Goal: Contribute content: Contribute content

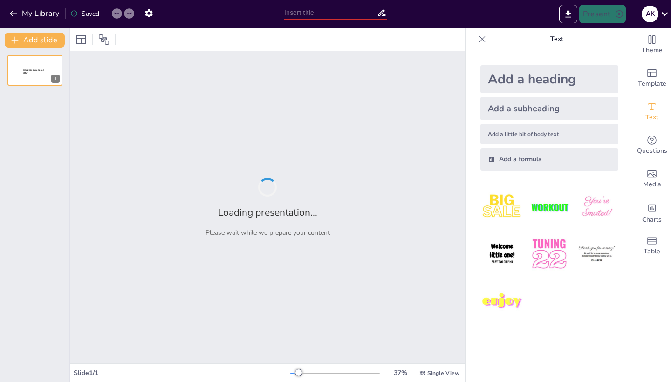
type input "Що таке штучний інтелект?"
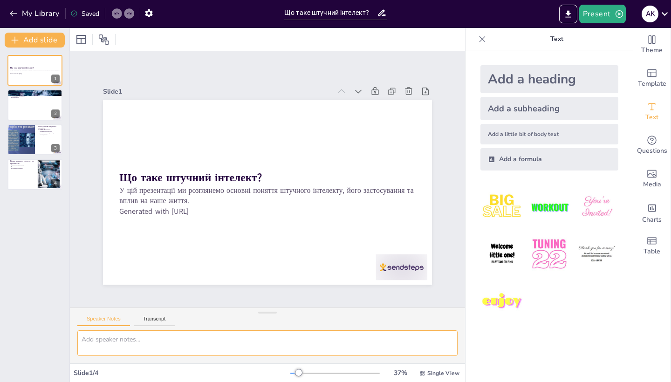
click at [194, 348] on textarea at bounding box center [267, 343] width 380 height 26
click at [75, 240] on div "Slide 1 Що таке штучний інтелект? У цій презентації ми розглянемо основні понят…" at bounding box center [267, 180] width 401 height 250
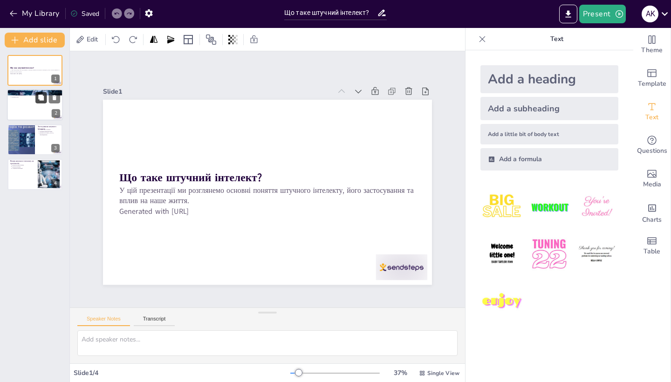
click at [38, 103] on button at bounding box center [40, 97] width 11 height 11
type textarea "Визначення штучного інтелекту є основою для розуміння його функцій і застосуван…"
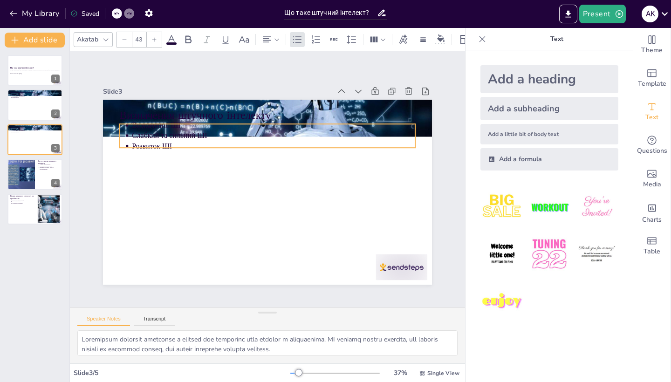
click at [147, 142] on p "Розвиток ШІ" at bounding box center [277, 147] width 283 height 40
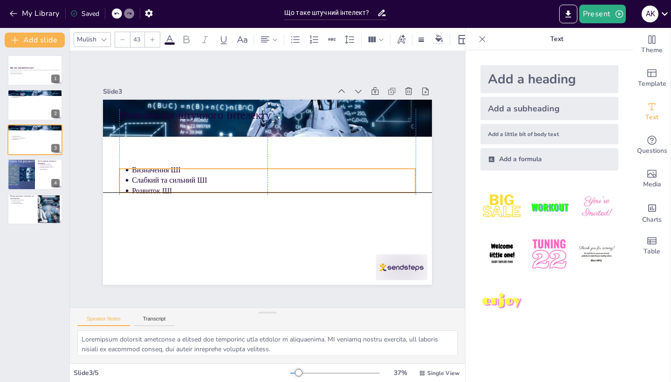
drag, startPoint x: 147, startPoint y: 142, endPoint x: 149, endPoint y: 189, distance: 47.1
click at [149, 189] on p "Розвиток ШІ" at bounding box center [272, 191] width 283 height 40
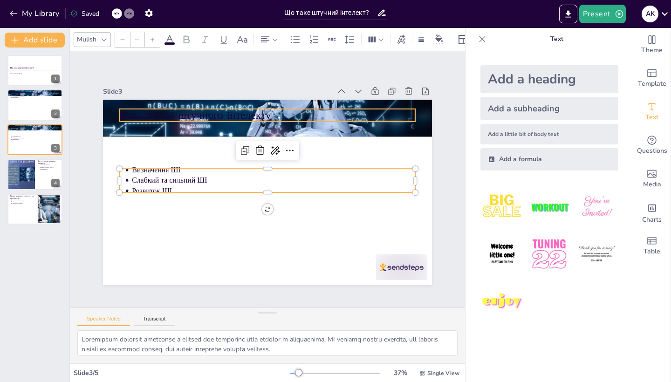
type input "64"
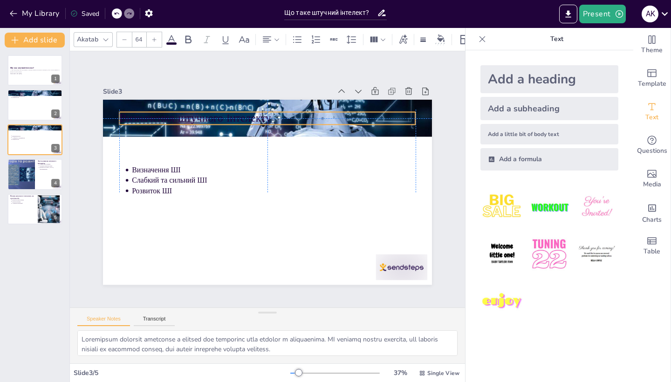
click at [171, 117] on p "Визначення штучного інтелекту" at bounding box center [274, 119] width 296 height 46
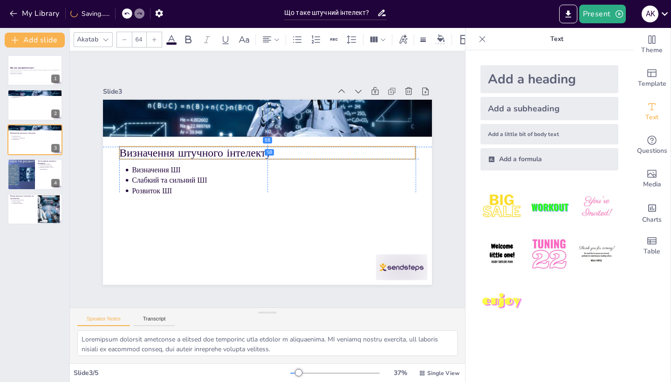
drag, startPoint x: 171, startPoint y: 117, endPoint x: 173, endPoint y: 150, distance: 32.2
click at [173, 150] on p "Визначення штучного інтелекту" at bounding box center [267, 152] width 296 height 15
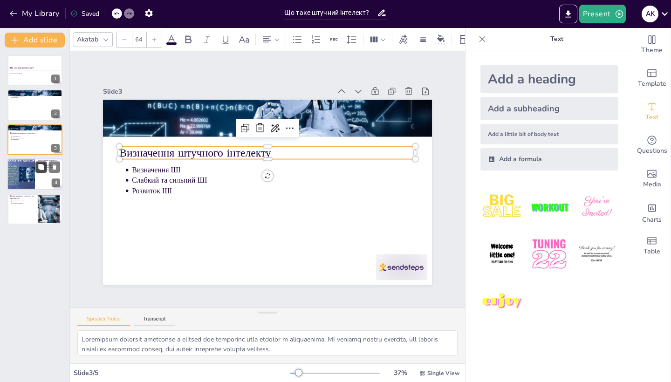
click at [40, 172] on button at bounding box center [40, 167] width 11 height 11
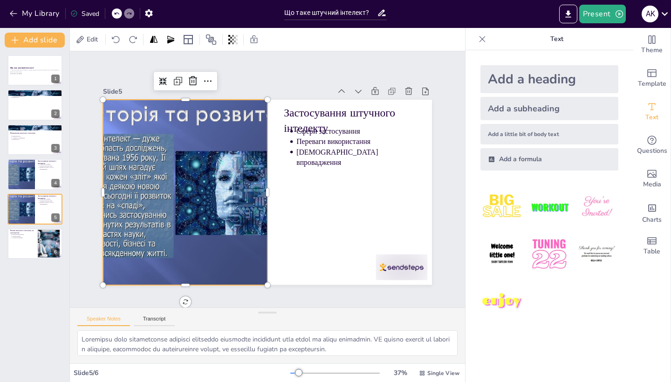
click at [173, 112] on div at bounding box center [184, 184] width 265 height 210
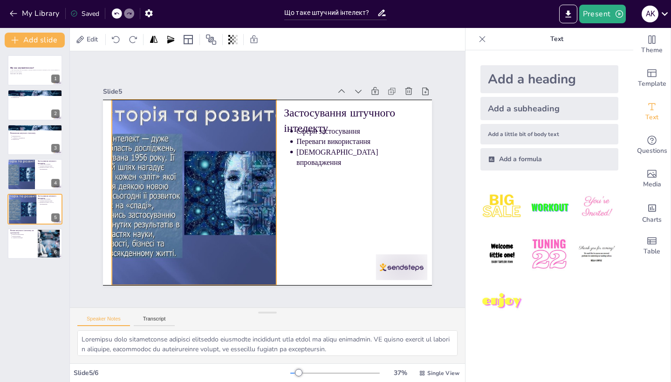
drag, startPoint x: 142, startPoint y: 195, endPoint x: 150, endPoint y: 195, distance: 8.4
click at [150, 195] on div at bounding box center [193, 185] width 265 height 210
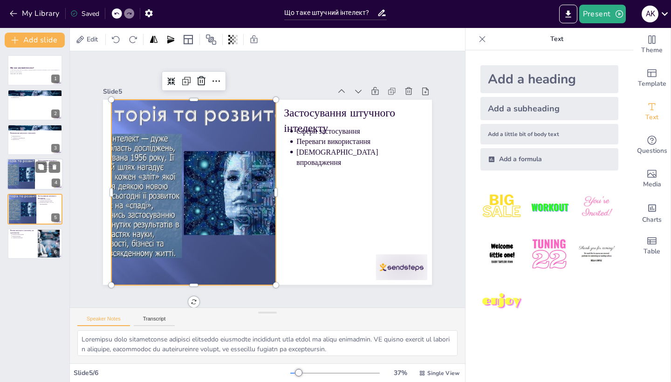
click at [36, 181] on div at bounding box center [35, 174] width 56 height 32
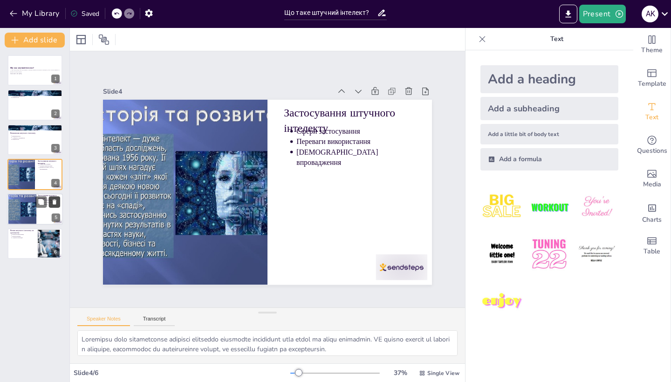
click at [54, 200] on icon at bounding box center [54, 202] width 7 height 7
click at [27, 216] on div at bounding box center [35, 209] width 56 height 32
type textarea "Lorem ipsumdol sitametco ad elits doeiu t incidid, utlabore etdoloremagna aliq …"
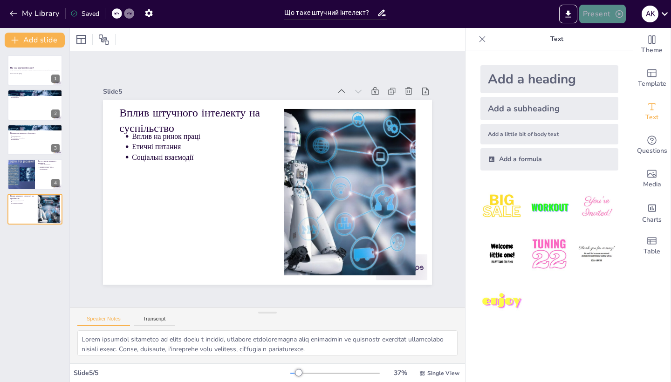
click at [611, 18] on button "Present" at bounding box center [602, 14] width 47 height 19
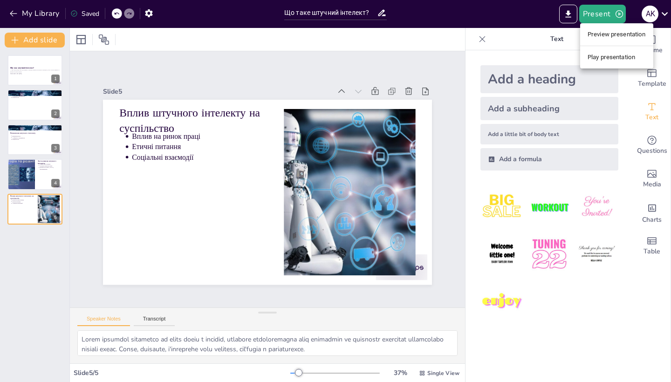
click at [592, 60] on li "Play presentation" at bounding box center [616, 57] width 73 height 15
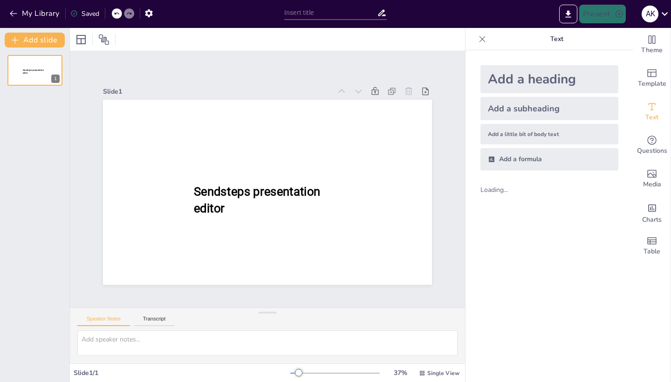
type input "Що таке штучний інтелект?"
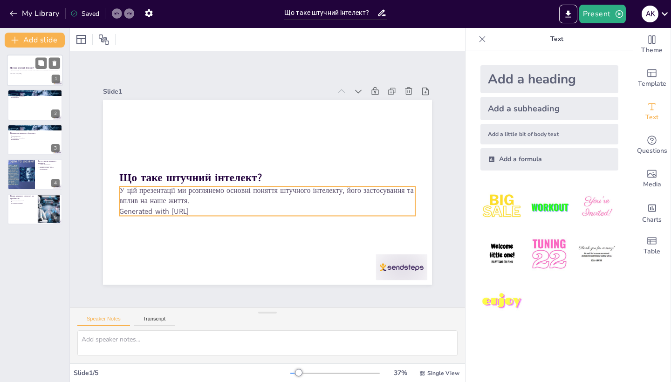
click at [39, 73] on p "У цій презентації ми розглянемо основні поняття штучного інтелекту, його застос…" at bounding box center [35, 71] width 50 height 4
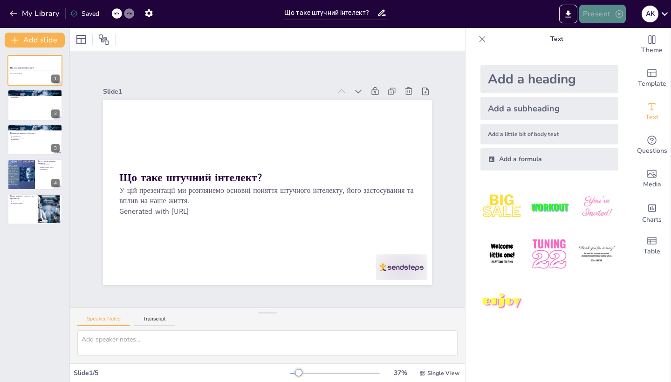
click at [606, 13] on button "Present" at bounding box center [602, 14] width 47 height 19
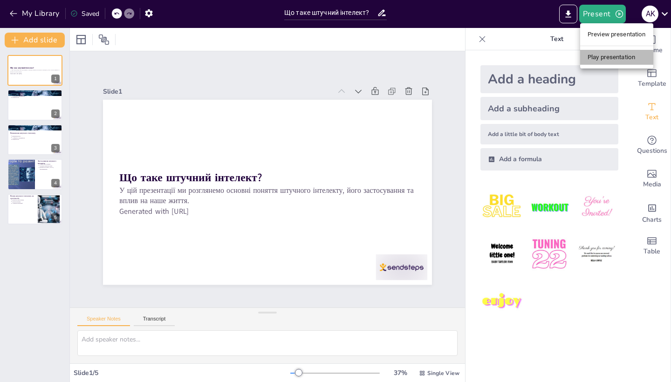
click at [635, 51] on li "Play presentation" at bounding box center [616, 57] width 73 height 15
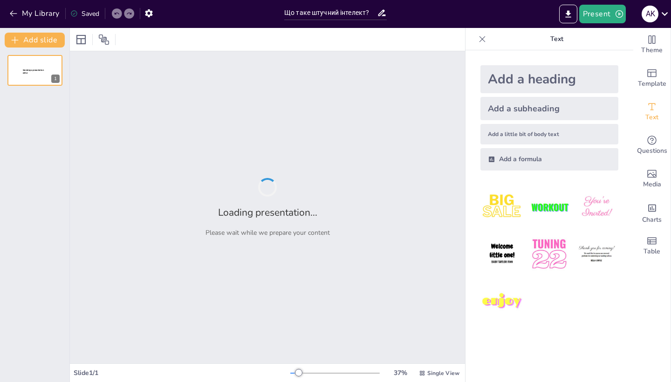
type input "Що таке штучний інтелект?"
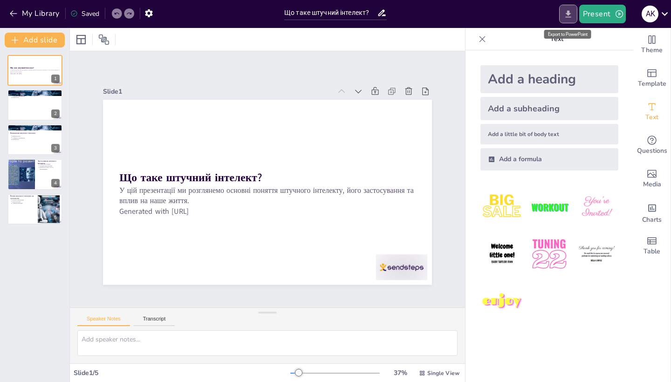
click at [563, 10] on button "Export to PowerPoint" at bounding box center [568, 14] width 18 height 19
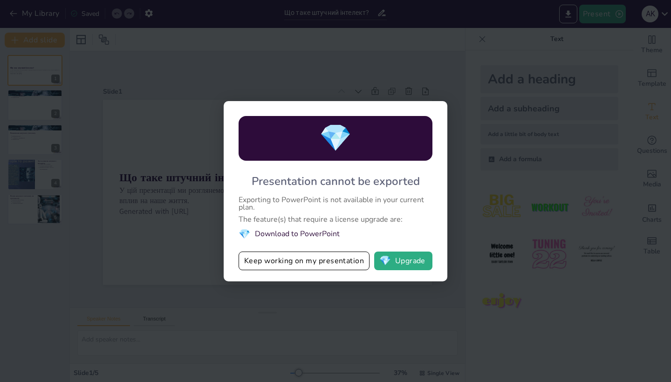
click at [448, 100] on div "💎 Presentation cannot be exported Exporting to PowerPoint is not available in y…" at bounding box center [335, 191] width 671 height 382
click at [556, 70] on div "💎 Presentation cannot be exported Exporting to PowerPoint is not available in y…" at bounding box center [335, 191] width 671 height 382
click at [293, 261] on button "Keep working on my presentation" at bounding box center [304, 261] width 131 height 19
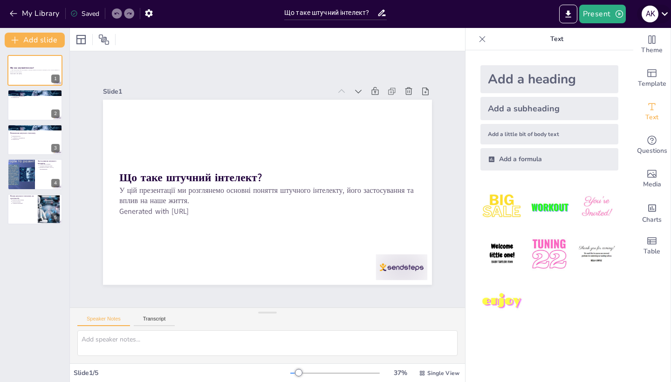
click at [665, 12] on icon at bounding box center [664, 13] width 13 height 13
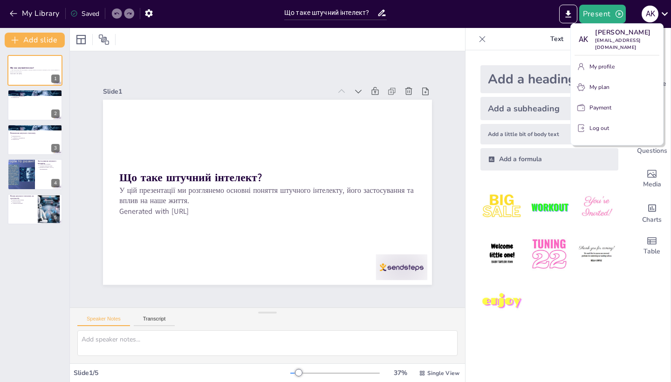
click at [241, 79] on div at bounding box center [335, 191] width 671 height 382
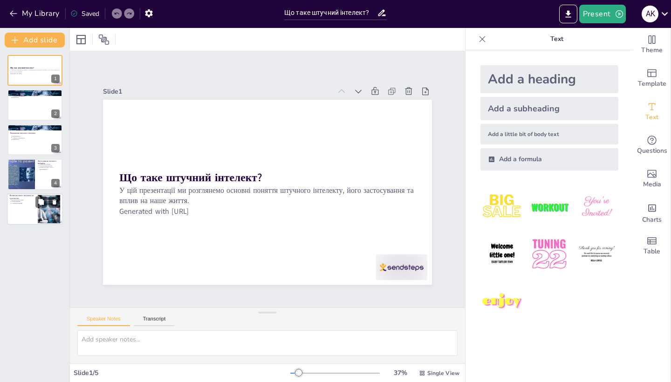
click at [25, 204] on p "Соціальні взаємодії" at bounding box center [23, 203] width 23 height 2
type textarea "Lorem ipsumdol sitametco ad elits doeiu t incidid, utlabore etdoloremagna aliq …"
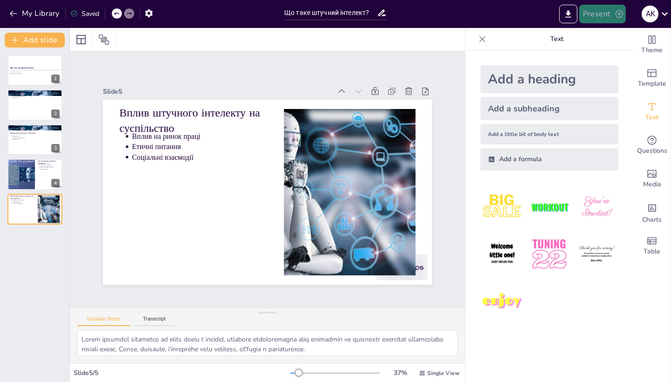
click at [613, 13] on button "Present" at bounding box center [602, 14] width 47 height 19
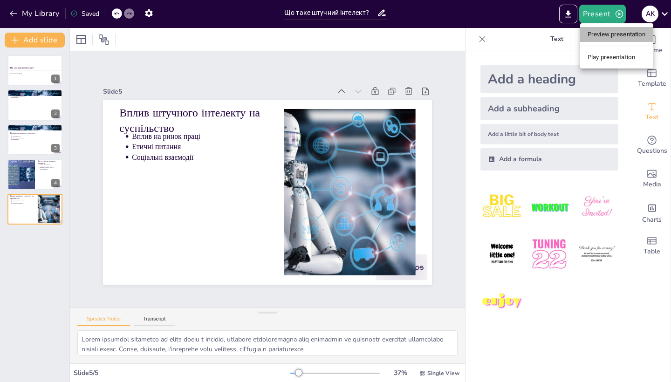
click at [604, 36] on li "Preview presentation" at bounding box center [616, 34] width 73 height 15
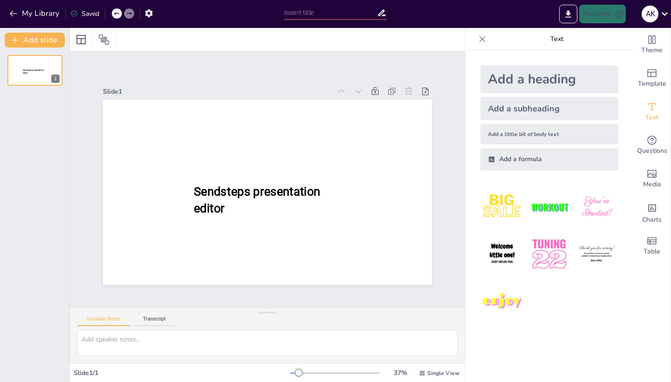
type input "Що таке штучний інтелект?"
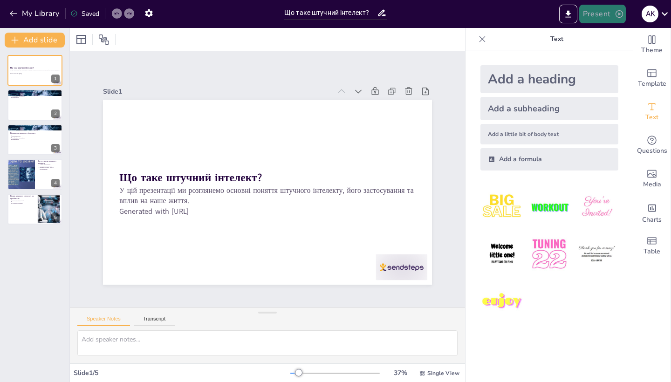
click at [608, 13] on button "Present" at bounding box center [602, 14] width 47 height 19
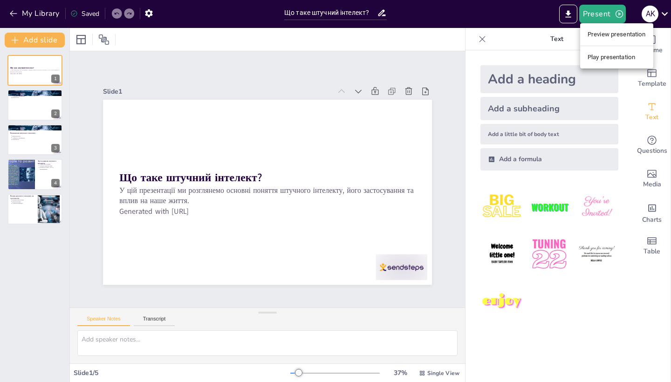
click at [596, 53] on li "Play presentation" at bounding box center [616, 57] width 73 height 15
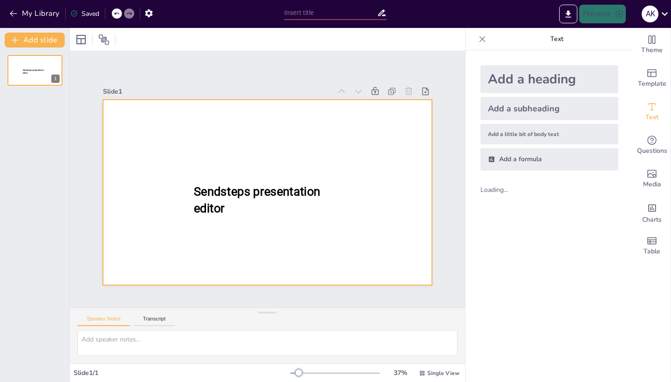
type input "Що таке штучний інтелект?"
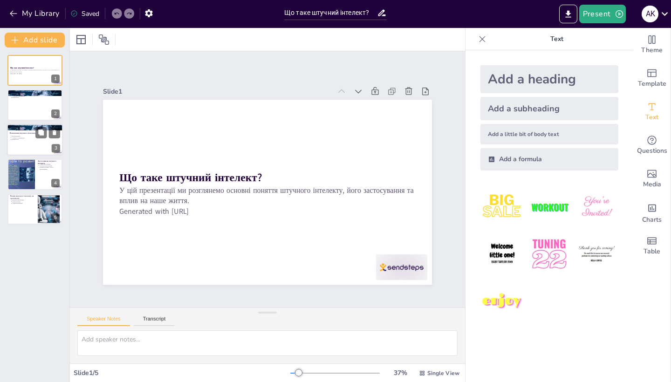
click at [34, 144] on div at bounding box center [35, 140] width 56 height 32
type textarea "Loremipsum dolorsit ametconse a elitsed doe temporinc utla etdolor m aliquaenim…"
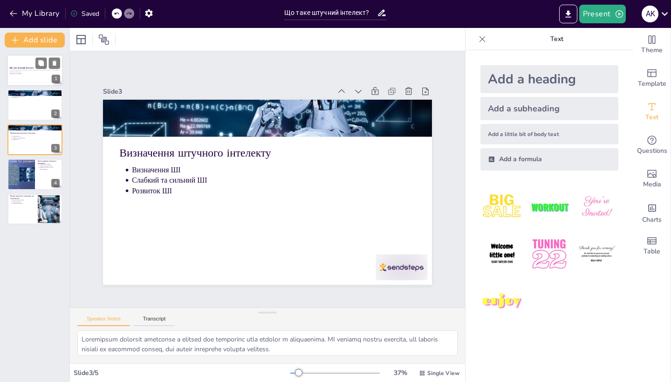
click at [29, 67] on div at bounding box center [35, 71] width 56 height 32
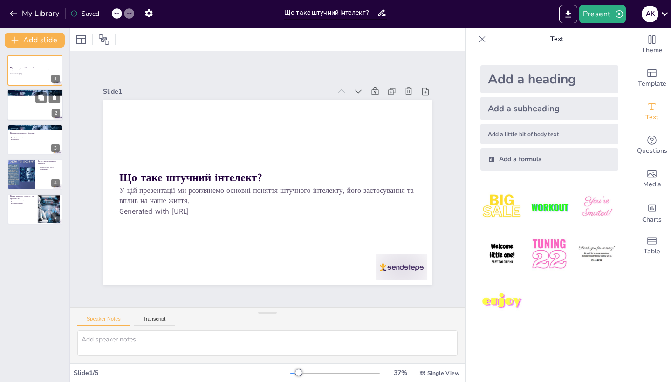
click at [13, 110] on div at bounding box center [35, 105] width 56 height 32
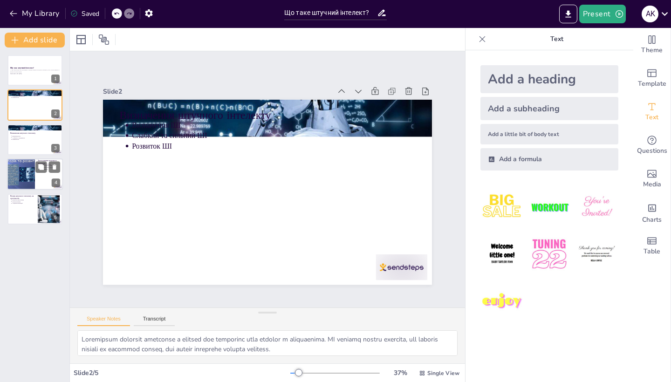
click at [27, 167] on div at bounding box center [21, 174] width 42 height 32
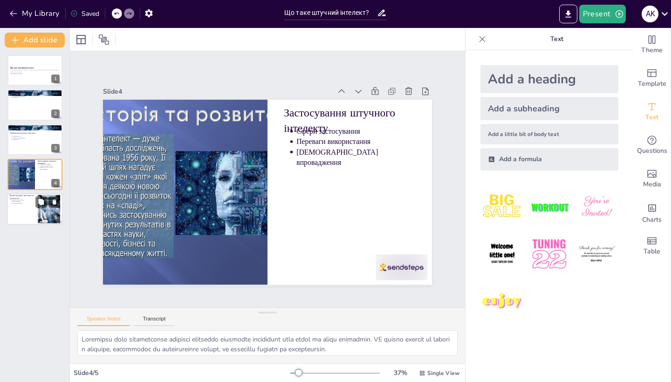
click at [38, 211] on div at bounding box center [49, 209] width 42 height 28
type textarea "Lorem ipsumdol sitametco ad elits doeiu t incidid, utlabore etdoloremagna aliq …"
